Goal: Information Seeking & Learning: Learn about a topic

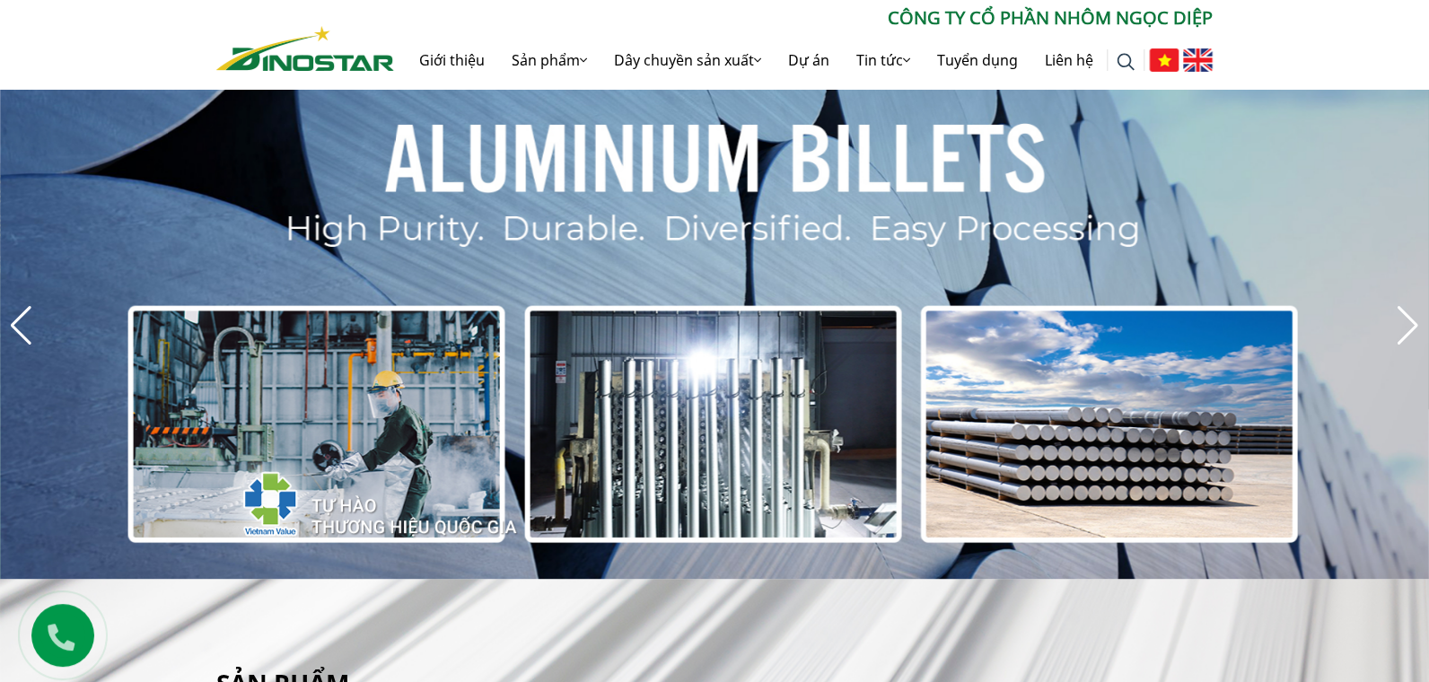
click at [1189, 71] on img at bounding box center [1198, 59] width 30 height 23
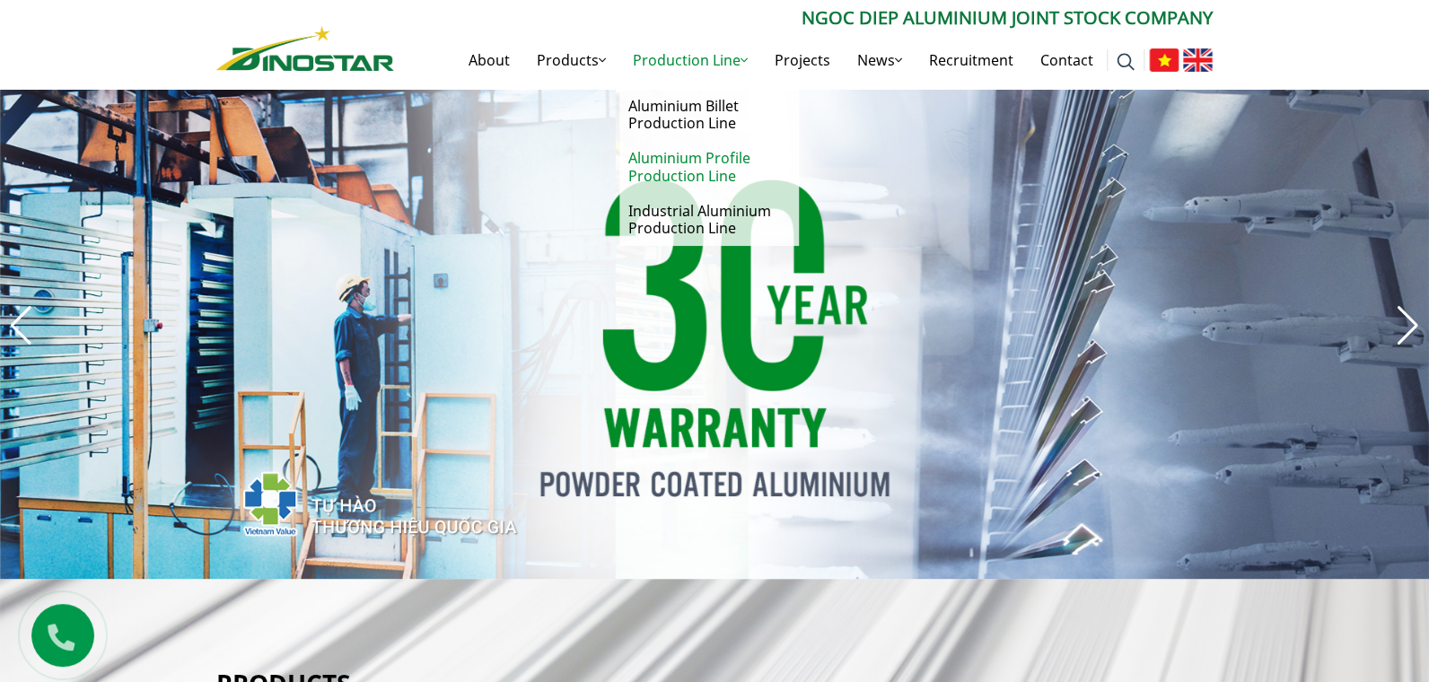
click at [705, 174] on link "Aluminium Profile Production Line" at bounding box center [709, 167] width 180 height 52
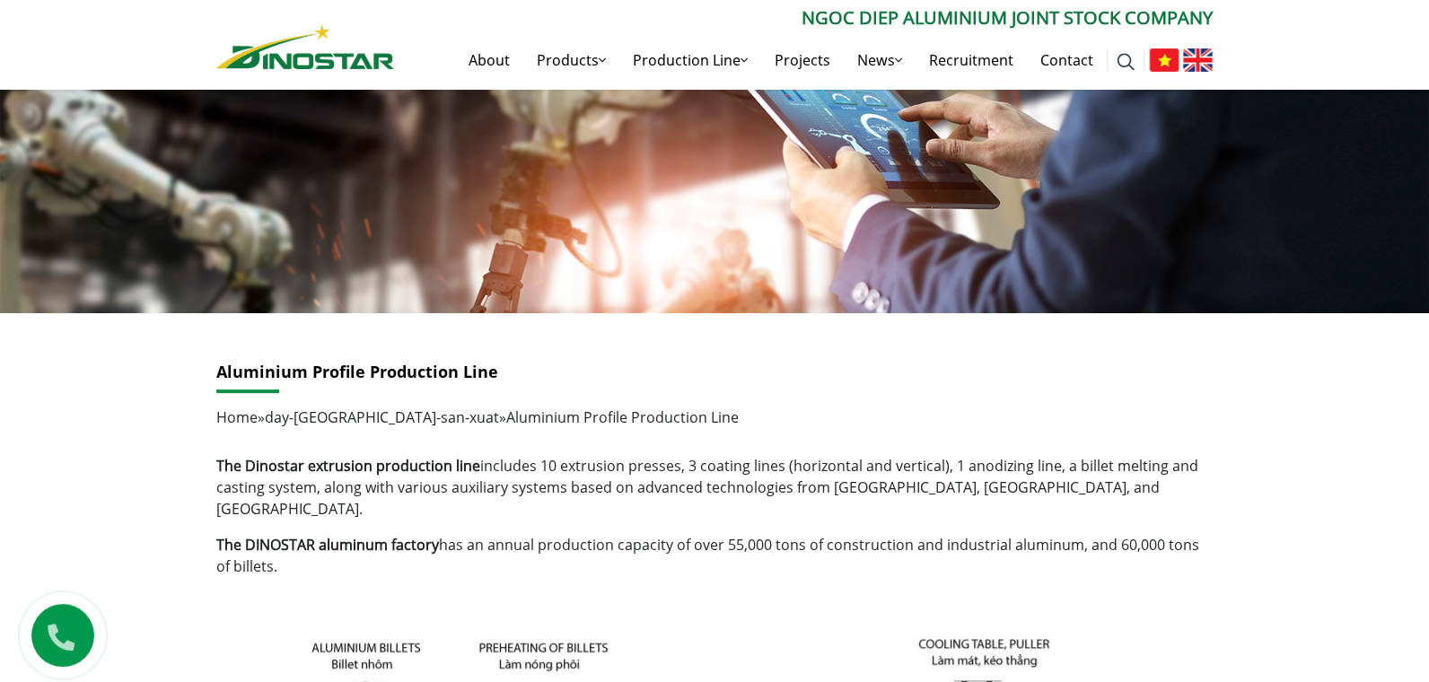
scroll to position [273, 0]
